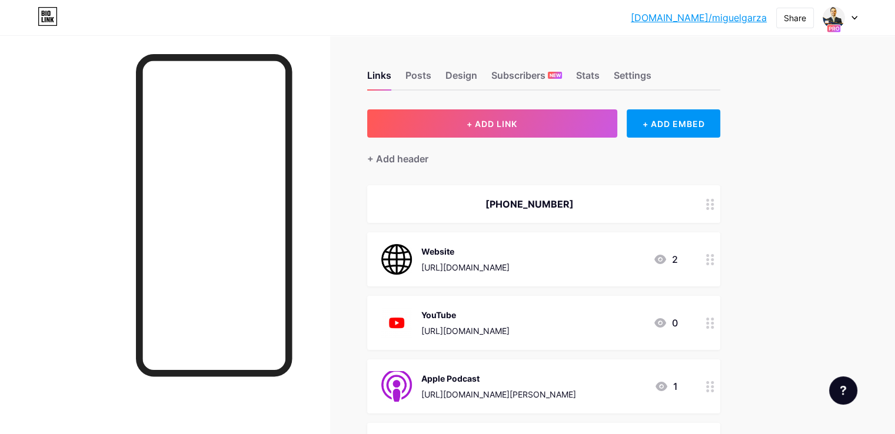
click at [855, 10] on div at bounding box center [840, 17] width 34 height 21
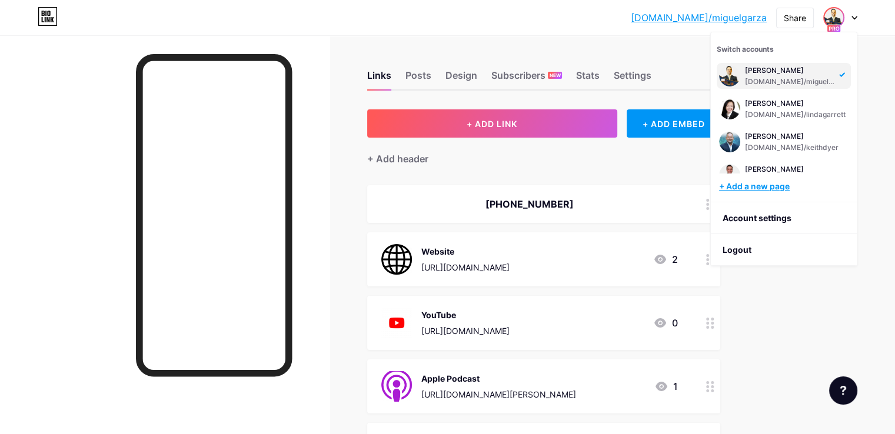
click at [771, 185] on div "+ Add a new page" at bounding box center [785, 187] width 132 height 12
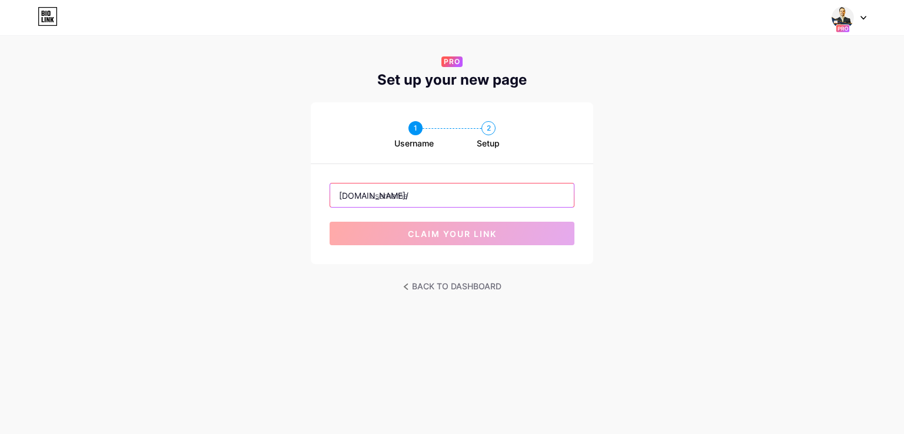
click at [404, 201] on input "text" at bounding box center [452, 196] width 244 height 24
paste input "abovethe bar marketing, llc"
click at [376, 198] on input "abovethebar marketing, llc" at bounding box center [452, 196] width 244 height 24
type input "a"
click at [439, 206] on input "text" at bounding box center [452, 196] width 244 height 24
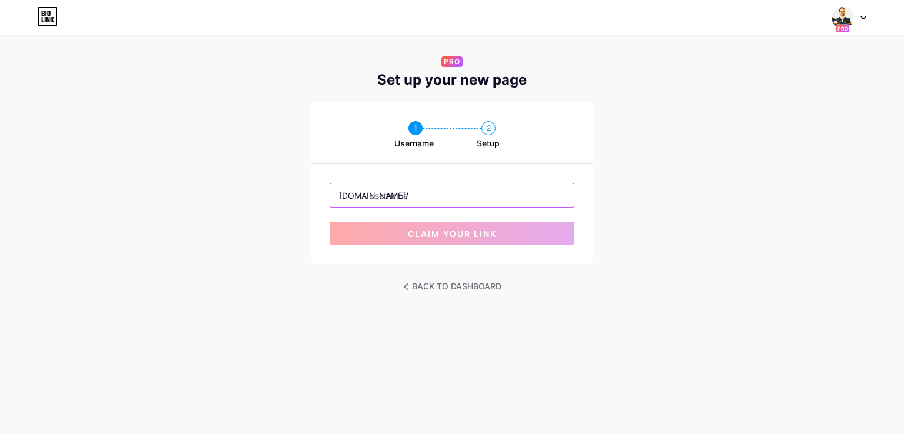
paste input "eliszalambert / [PERSON_NAME]"
click at [421, 198] on input "eliszalambert / [PERSON_NAME]" at bounding box center [452, 196] width 244 height 24
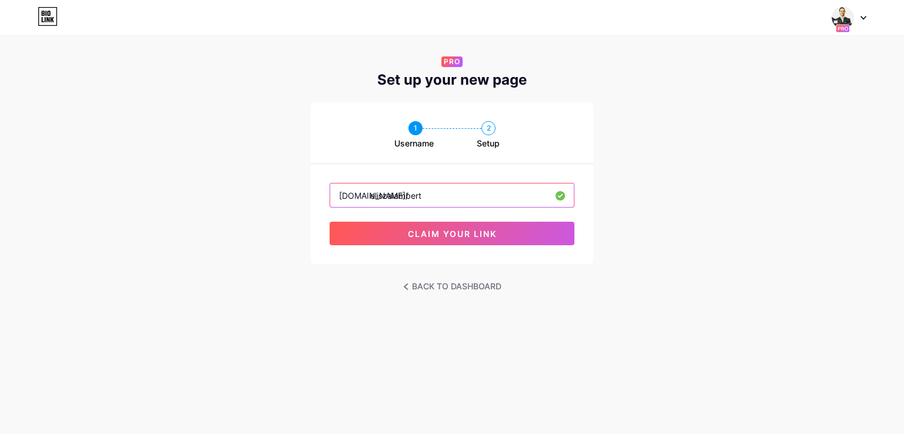
type input "eliszalambert"
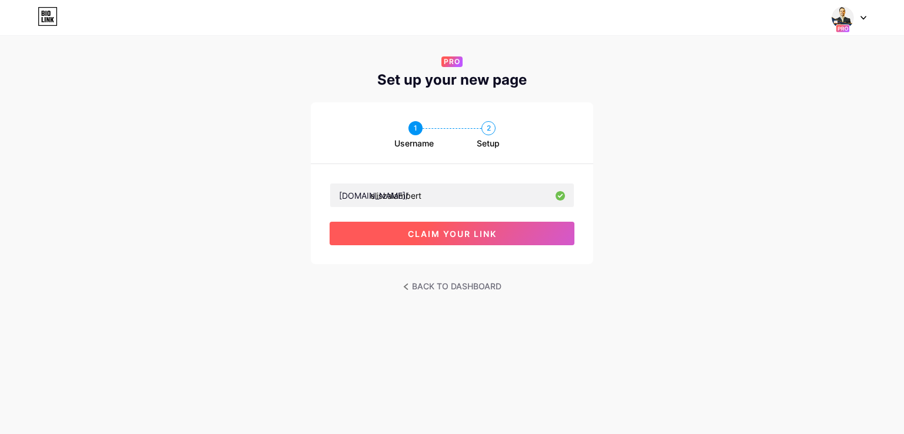
click at [396, 236] on button "claim your link" at bounding box center [451, 234] width 245 height 24
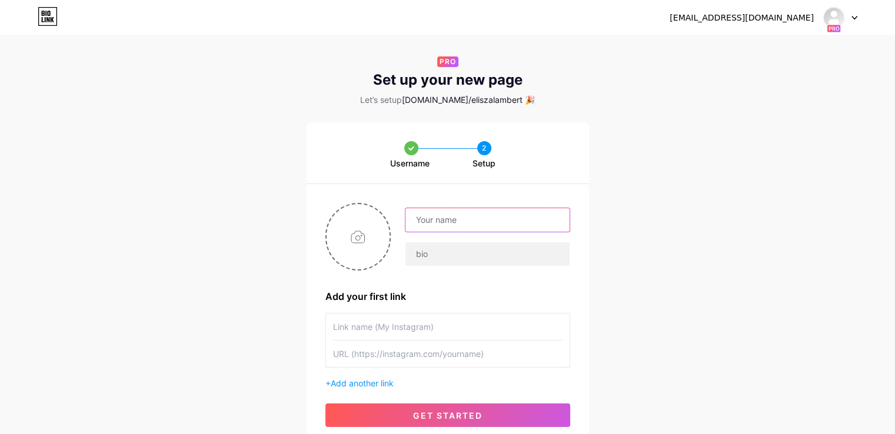
click at [497, 208] on input "text" at bounding box center [487, 220] width 164 height 24
paste input "Above the Bar Marketing, LLC"
type input "Above the Bar Marketing, LLC"
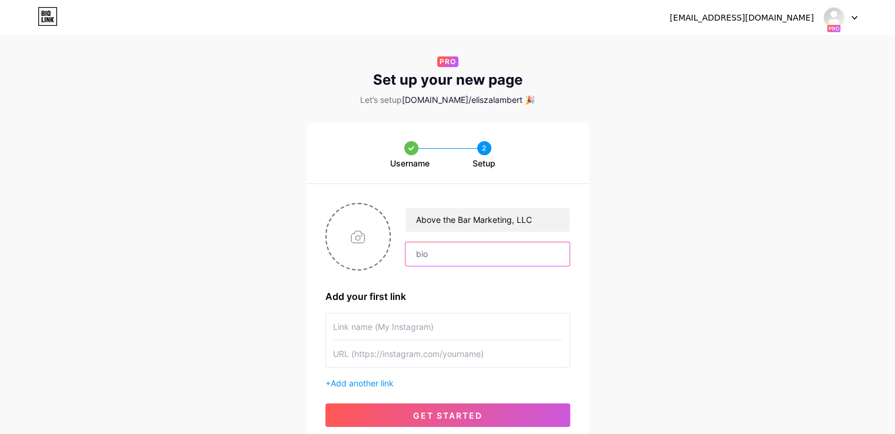
click at [428, 247] on input "text" at bounding box center [487, 254] width 164 height 24
paste input "[PHONE_NUMBER]"
click at [432, 255] on input "[PHONE_NUMBER]" at bounding box center [487, 254] width 164 height 24
type input "[PHONE_NUMBER]"
click at [356, 254] on input "file" at bounding box center [358, 236] width 64 height 65
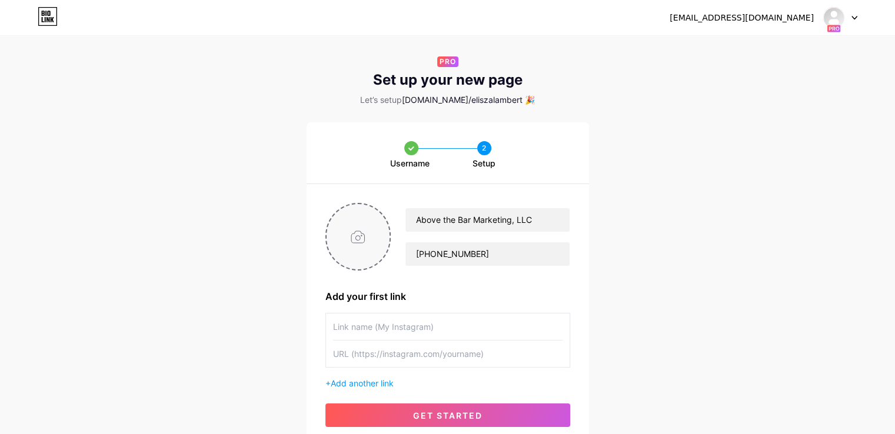
type input "C:\fakepath\YT-Profile-2.png"
click at [445, 318] on input "text" at bounding box center [447, 327] width 229 height 26
type input "Website"
click at [372, 346] on input "text" at bounding box center [447, 354] width 229 height 26
paste input "[URL][DOMAIN_NAME]"
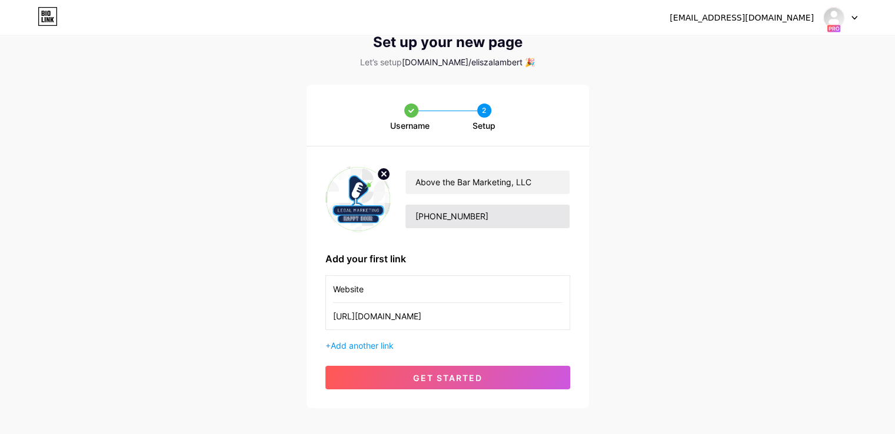
scroll to position [59, 0]
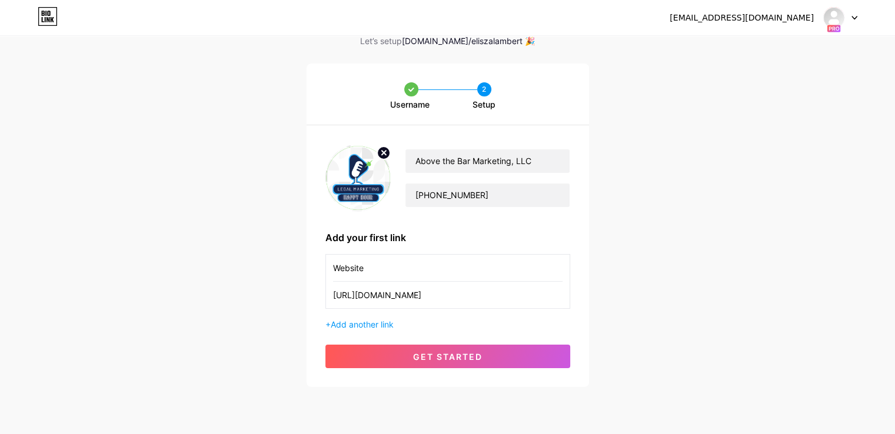
type input "[URL][DOMAIN_NAME]"
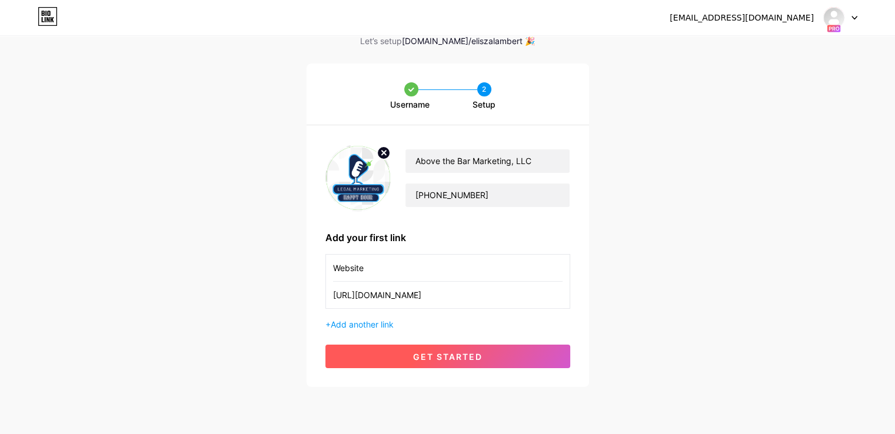
click at [479, 354] on span "get started" at bounding box center [447, 357] width 69 height 10
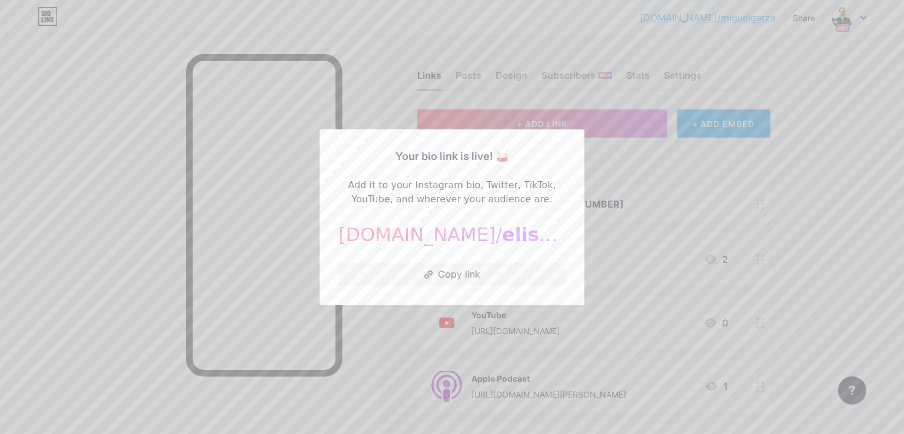
click at [701, 169] on div at bounding box center [452, 217] width 904 height 434
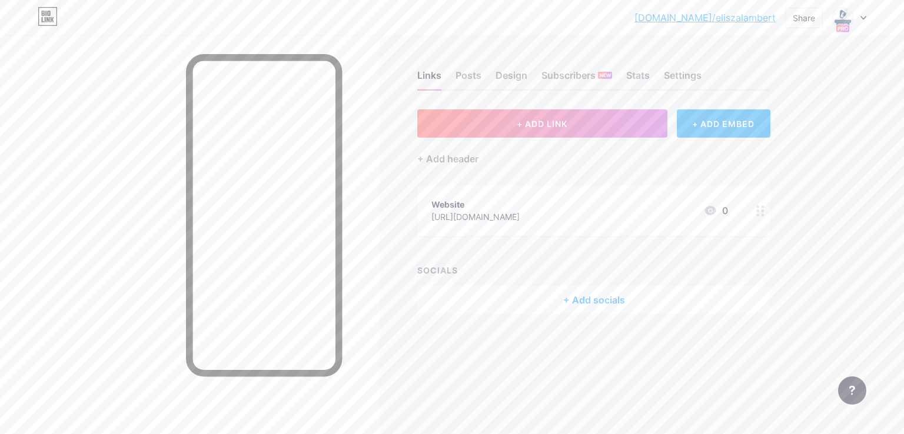
click at [708, 210] on icon at bounding box center [710, 211] width 14 height 14
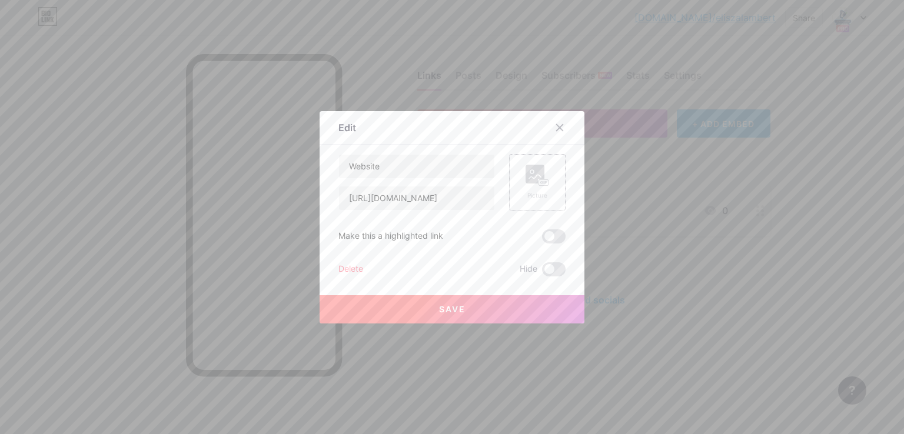
click at [548, 179] on div "Picture" at bounding box center [537, 182] width 56 height 56
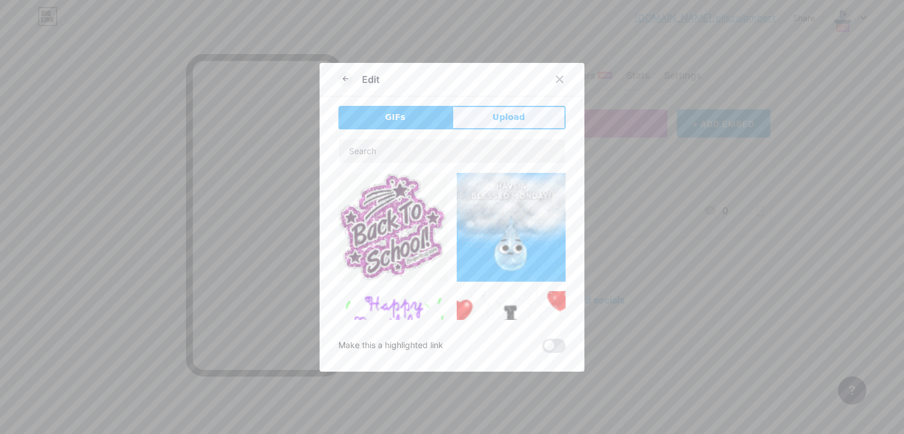
click at [478, 122] on button "Upload" at bounding box center [509, 118] width 114 height 24
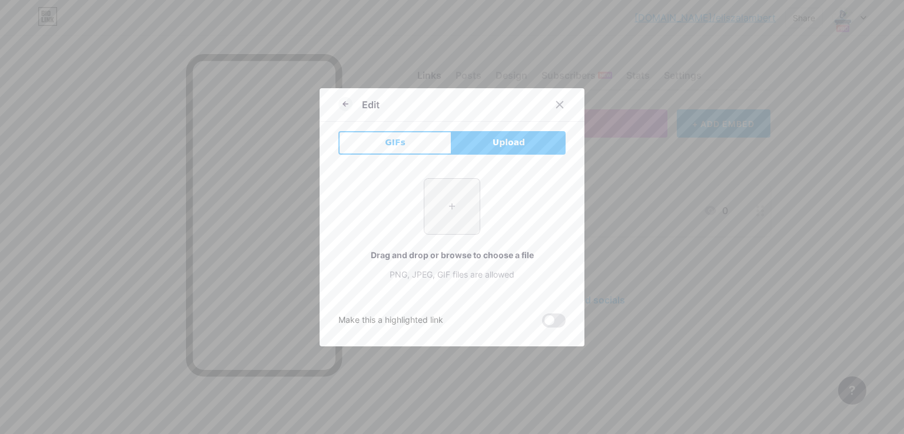
click at [448, 198] on input "file" at bounding box center [451, 206] width 55 height 55
click at [452, 210] on input "file" at bounding box center [451, 206] width 55 height 55
type input "C:\fakepath\Website.png"
click at [556, 102] on icon at bounding box center [559, 104] width 6 height 6
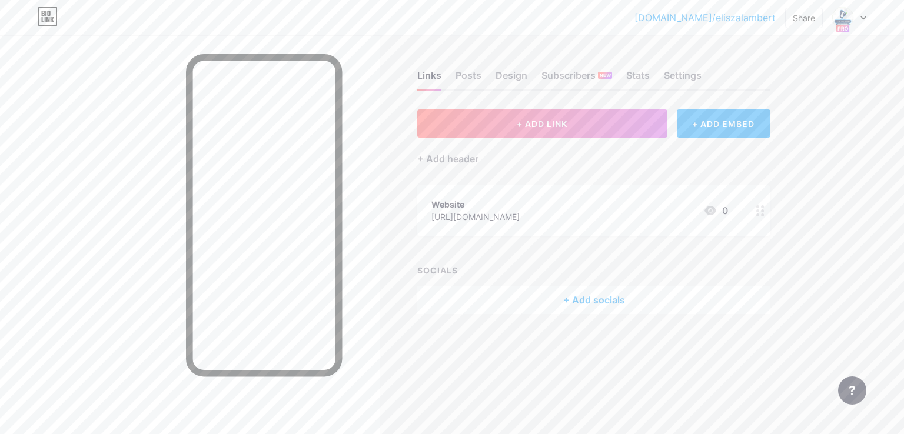
click at [707, 206] on icon at bounding box center [710, 210] width 12 height 9
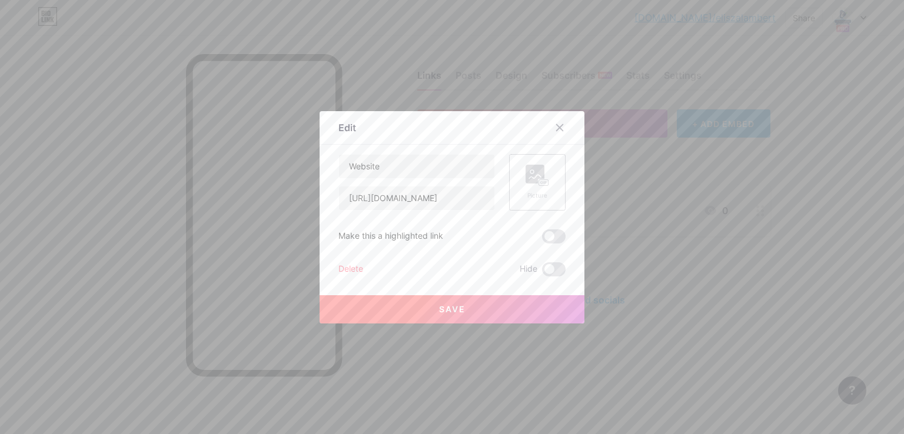
click at [539, 182] on rect at bounding box center [543, 182] width 9 height 6
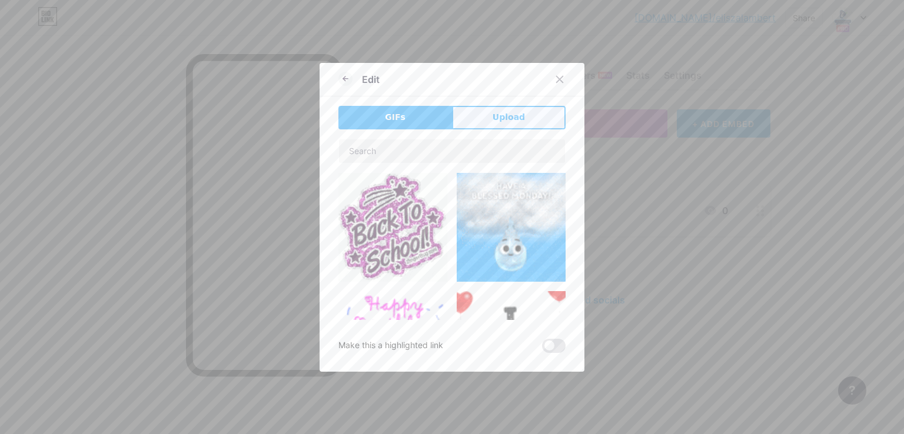
click at [481, 120] on button "Upload" at bounding box center [509, 118] width 114 height 24
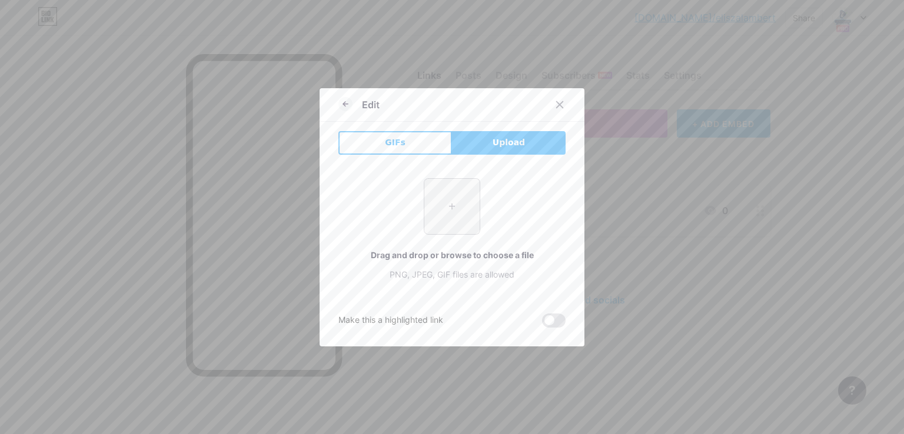
click at [444, 207] on input "file" at bounding box center [451, 206] width 55 height 55
type input "C:\fakepath\Website.png"
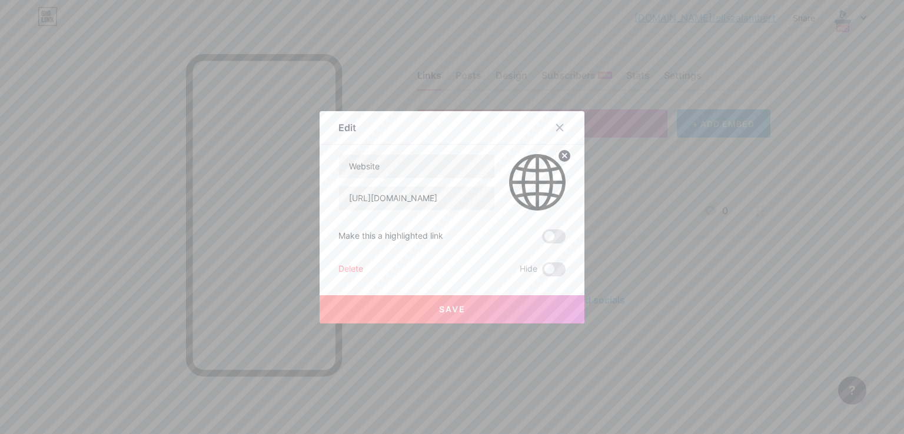
click at [492, 310] on button "Save" at bounding box center [451, 309] width 265 height 28
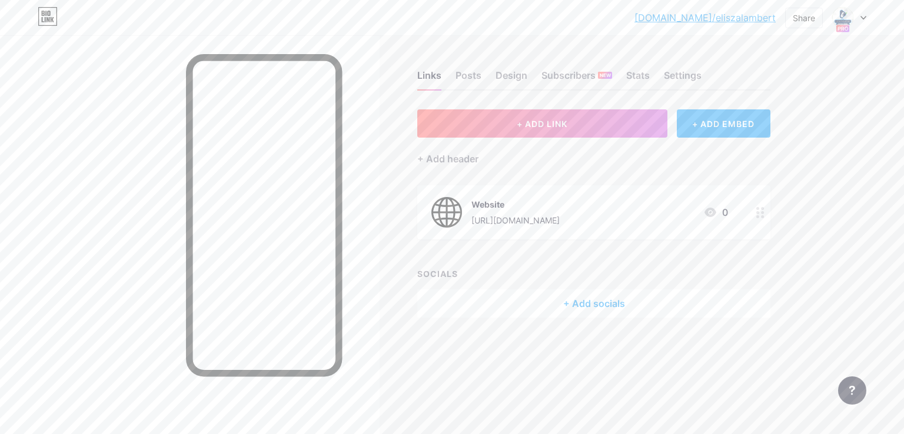
click at [752, 20] on link "[DOMAIN_NAME]/eliszalambert" at bounding box center [704, 18] width 141 height 14
click at [581, 78] on div "Subscribers NEW" at bounding box center [576, 78] width 71 height 21
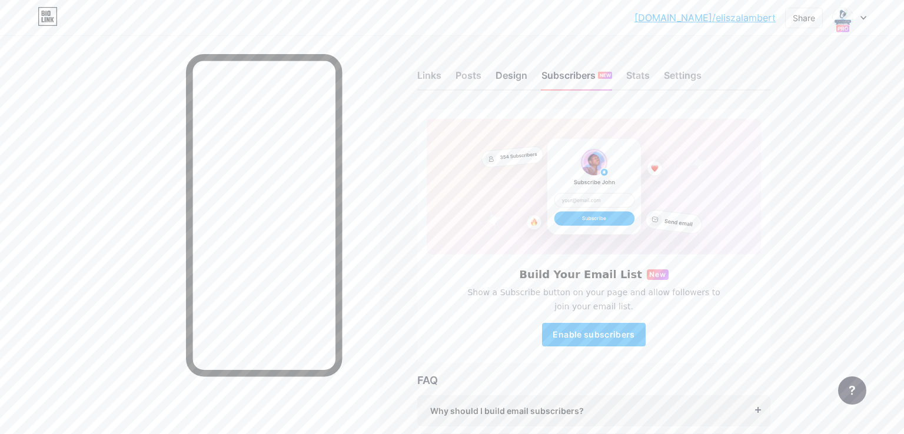
click at [504, 78] on div "Design" at bounding box center [511, 78] width 32 height 21
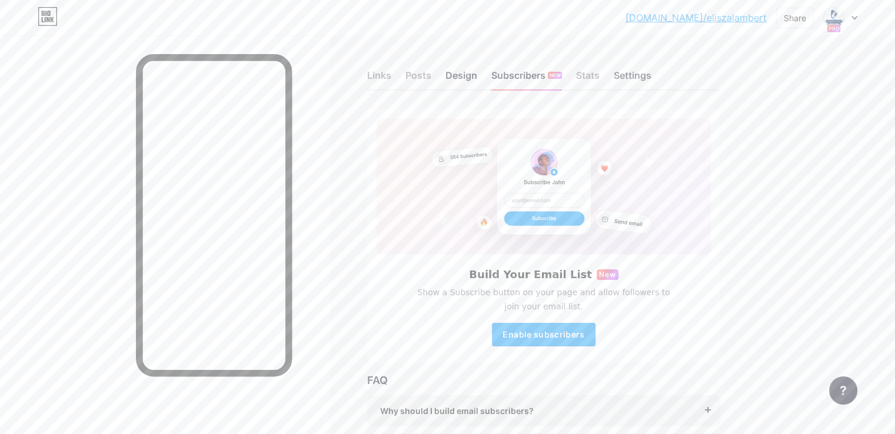
click at [651, 77] on div "Settings" at bounding box center [633, 78] width 38 height 21
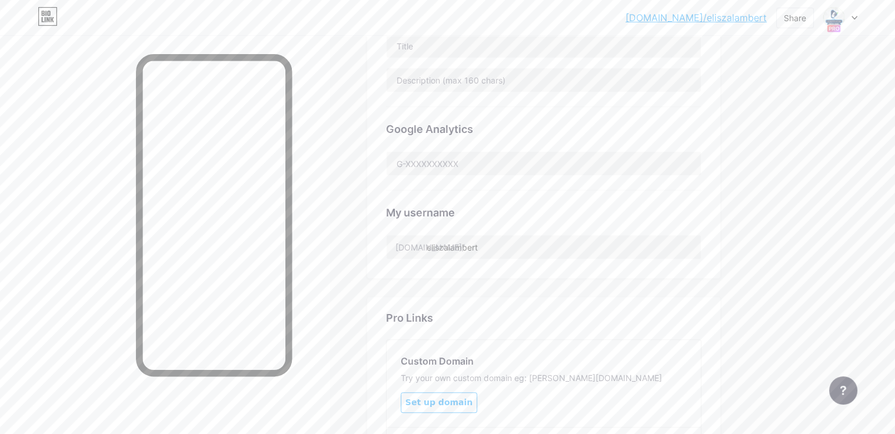
scroll to position [412, 0]
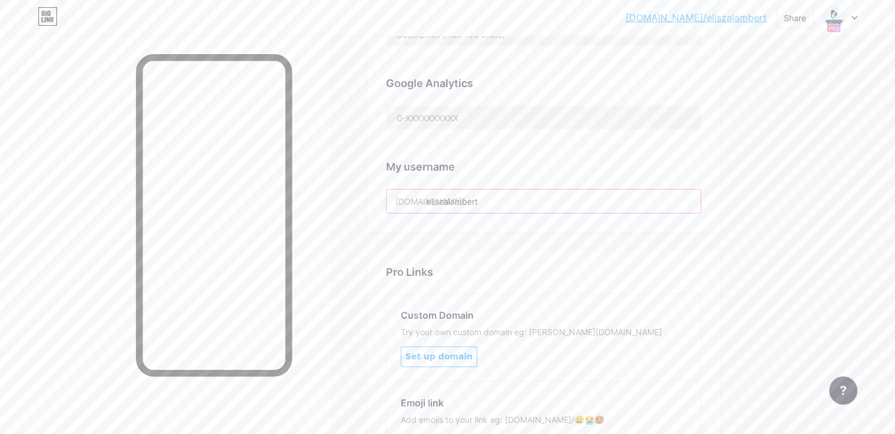
click at [542, 198] on input "eliszalambert" at bounding box center [543, 201] width 314 height 24
paste input "abovethebarmarketing"
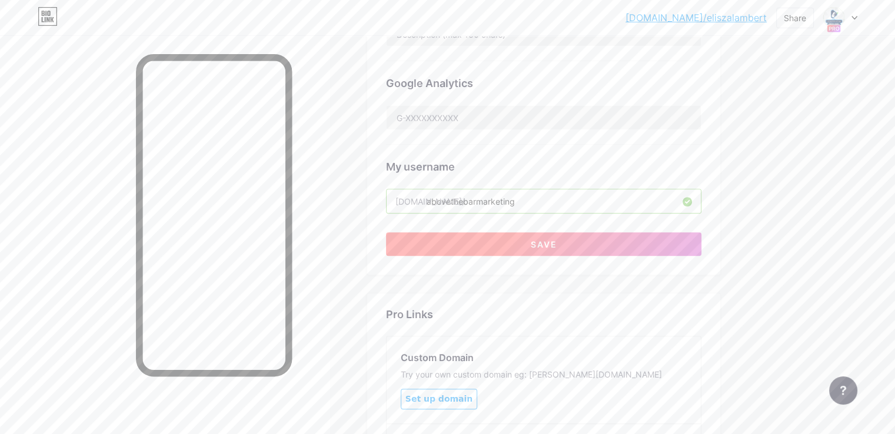
type input "abovethebarmarketing"
click at [646, 242] on button "Save" at bounding box center [543, 244] width 315 height 24
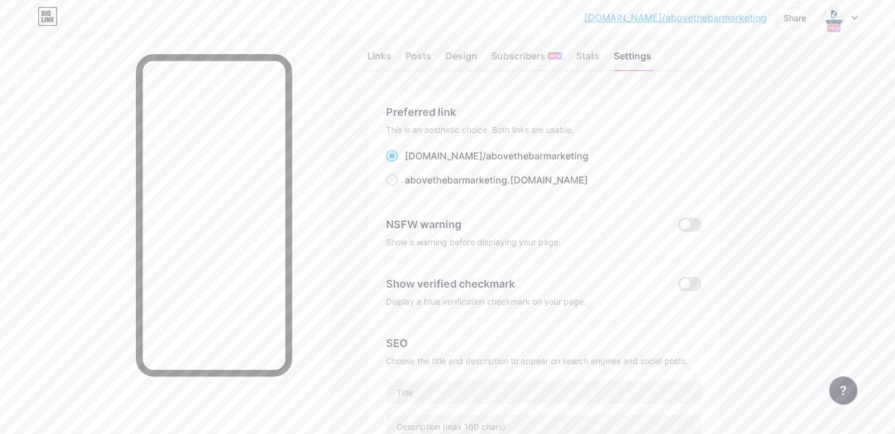
scroll to position [0, 0]
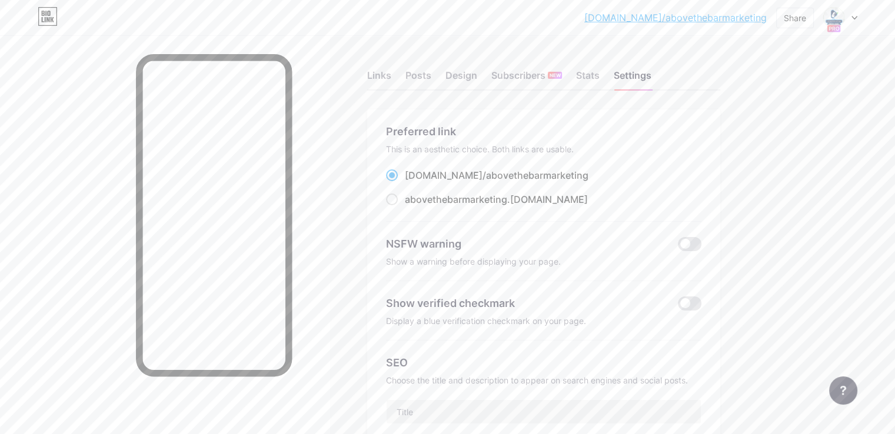
click at [725, 24] on link "[DOMAIN_NAME]/abovethebarmarketing" at bounding box center [675, 18] width 182 height 14
